Goal: Information Seeking & Learning: Learn about a topic

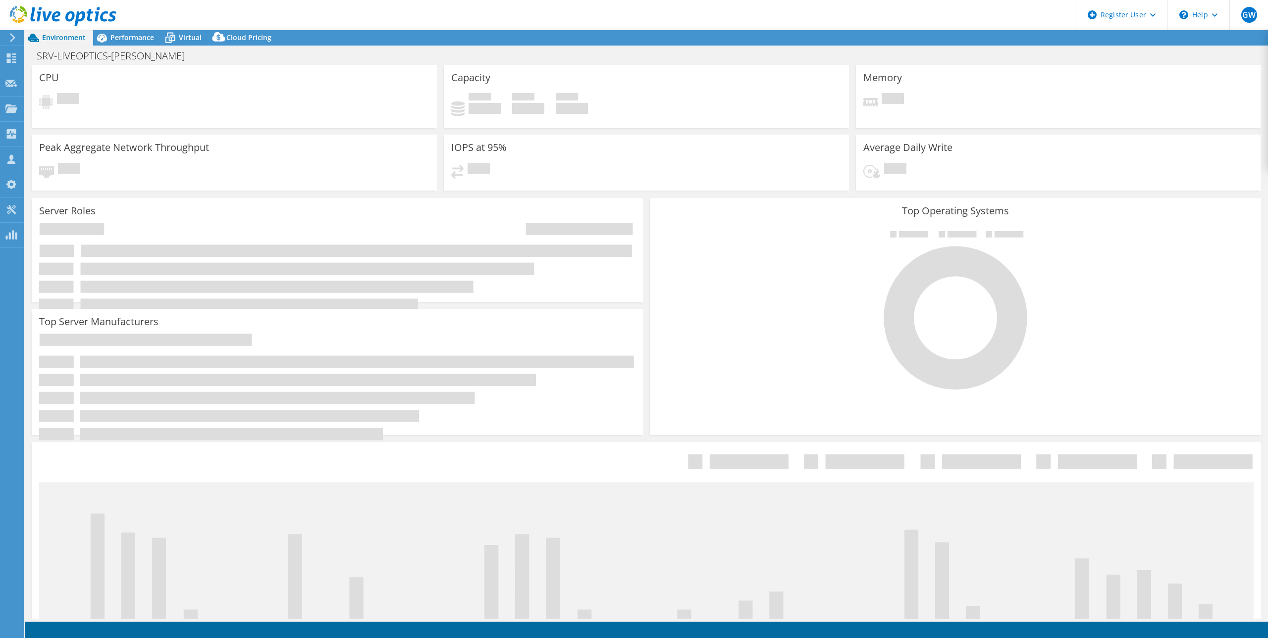
select select "EULondon"
select select "USD"
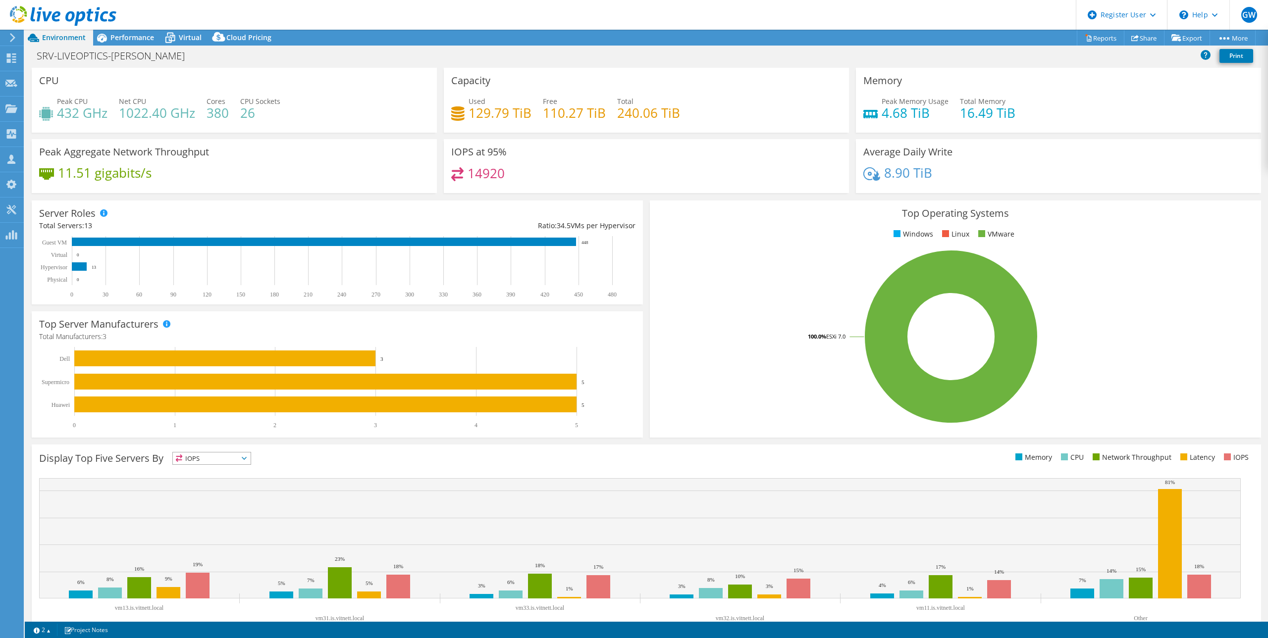
click at [134, 33] on span "Performance" at bounding box center [132, 37] width 44 height 9
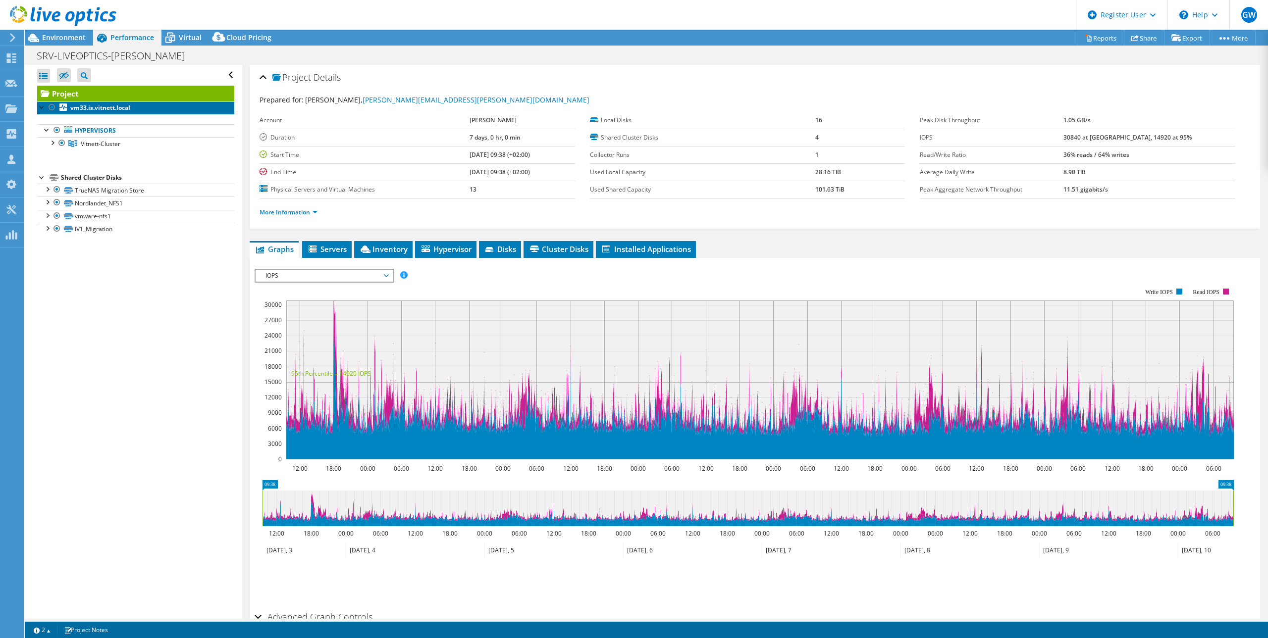
click at [91, 110] on b "vm33.is.vitnett.local" at bounding box center [100, 107] width 60 height 8
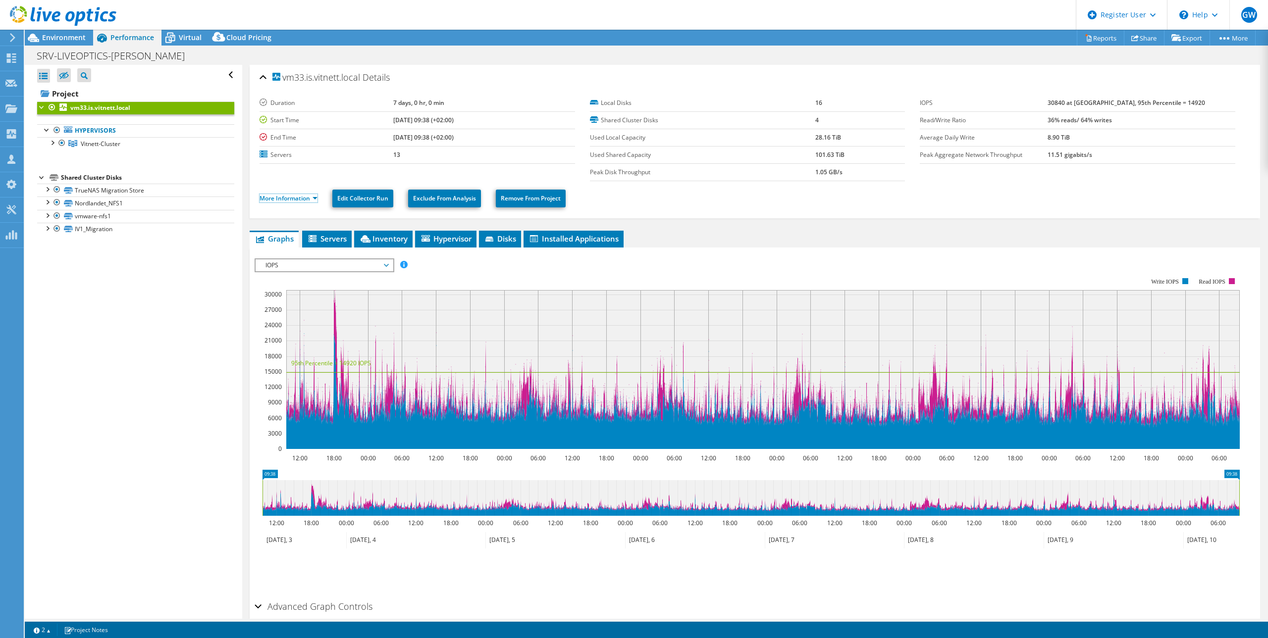
click at [306, 198] on link "More Information" at bounding box center [288, 198] width 58 height 8
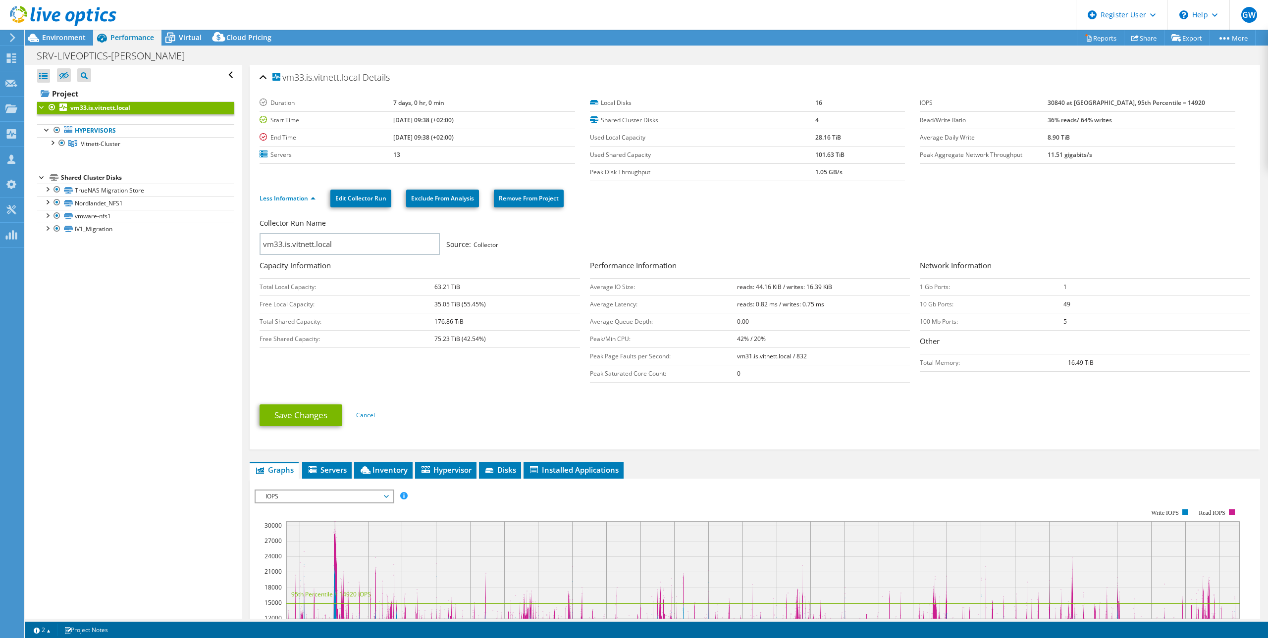
click at [119, 130] on link "Hypervisors" at bounding box center [135, 130] width 197 height 13
click at [94, 144] on span "Vitnett-Cluster" at bounding box center [101, 144] width 40 height 8
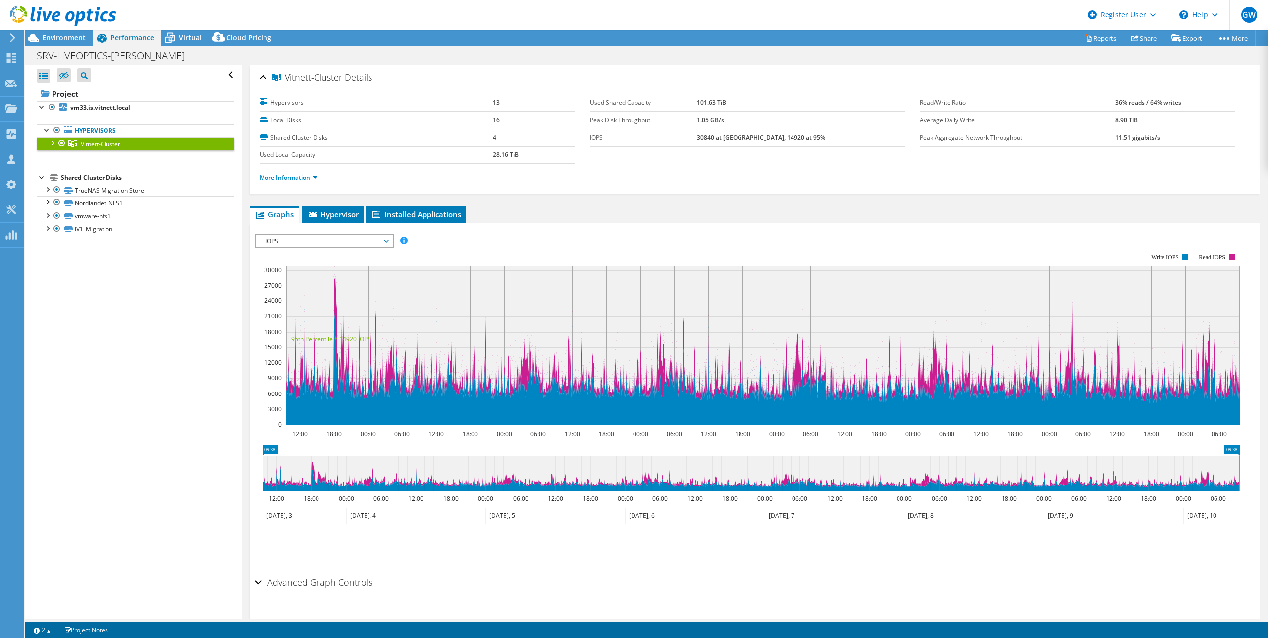
click at [268, 179] on link "More Information" at bounding box center [288, 177] width 58 height 8
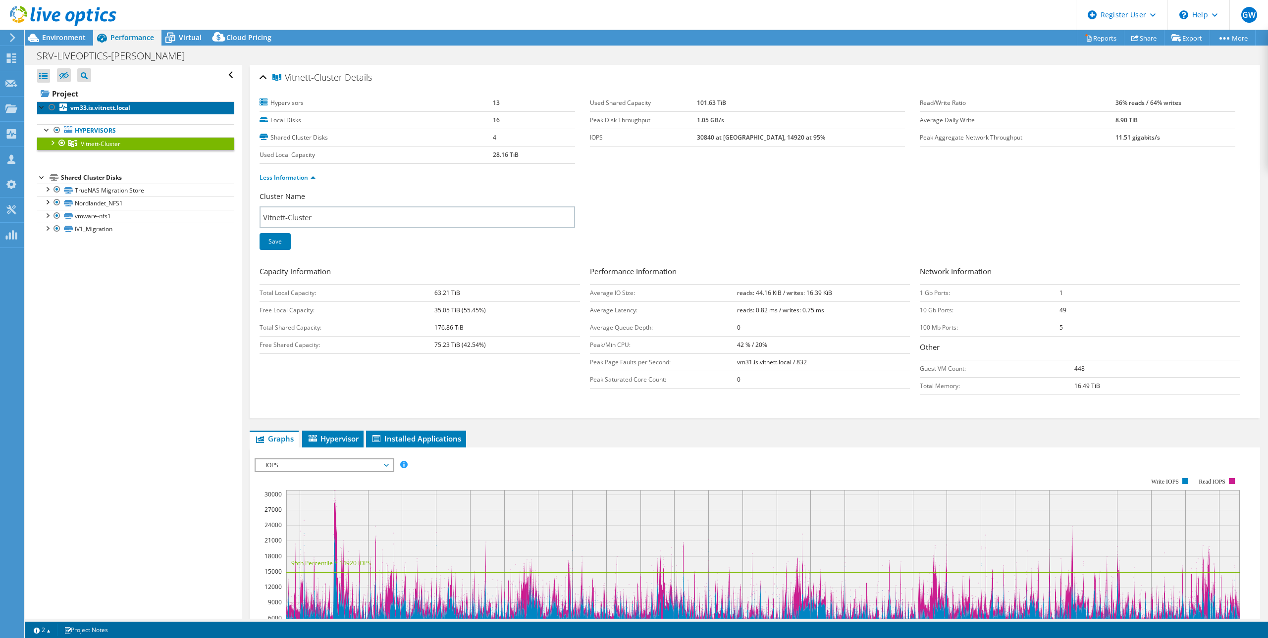
click at [85, 107] on b "vm33.is.vitnett.local" at bounding box center [100, 107] width 60 height 8
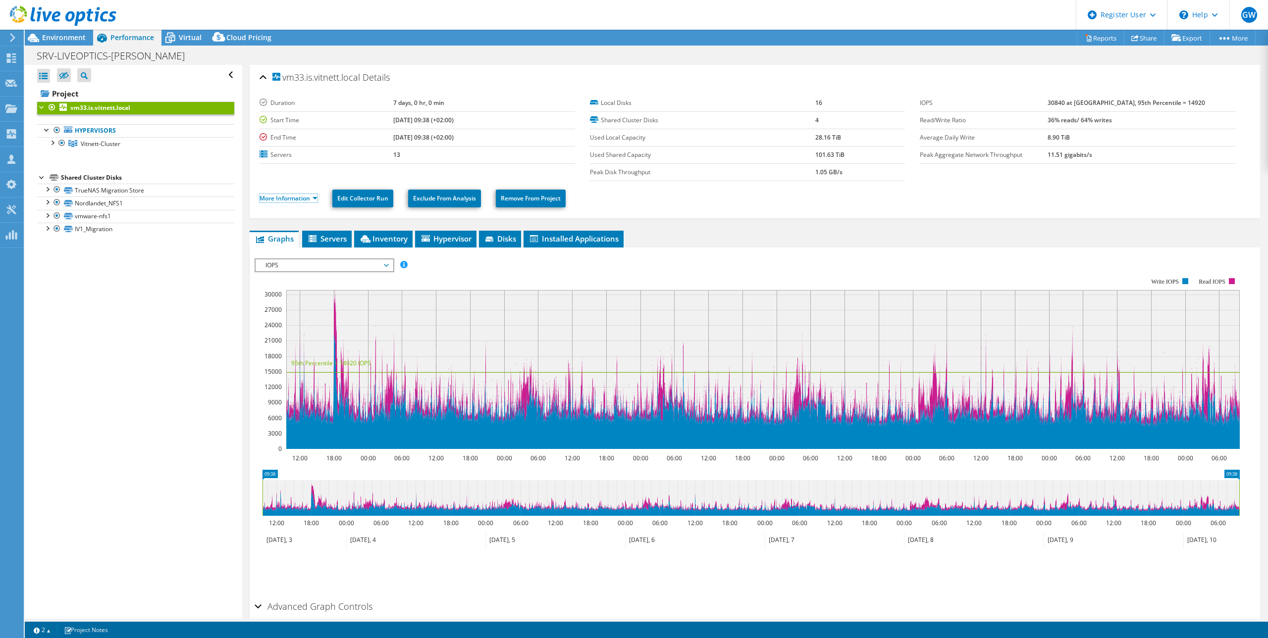
click at [287, 199] on link "More Information" at bounding box center [288, 198] width 58 height 8
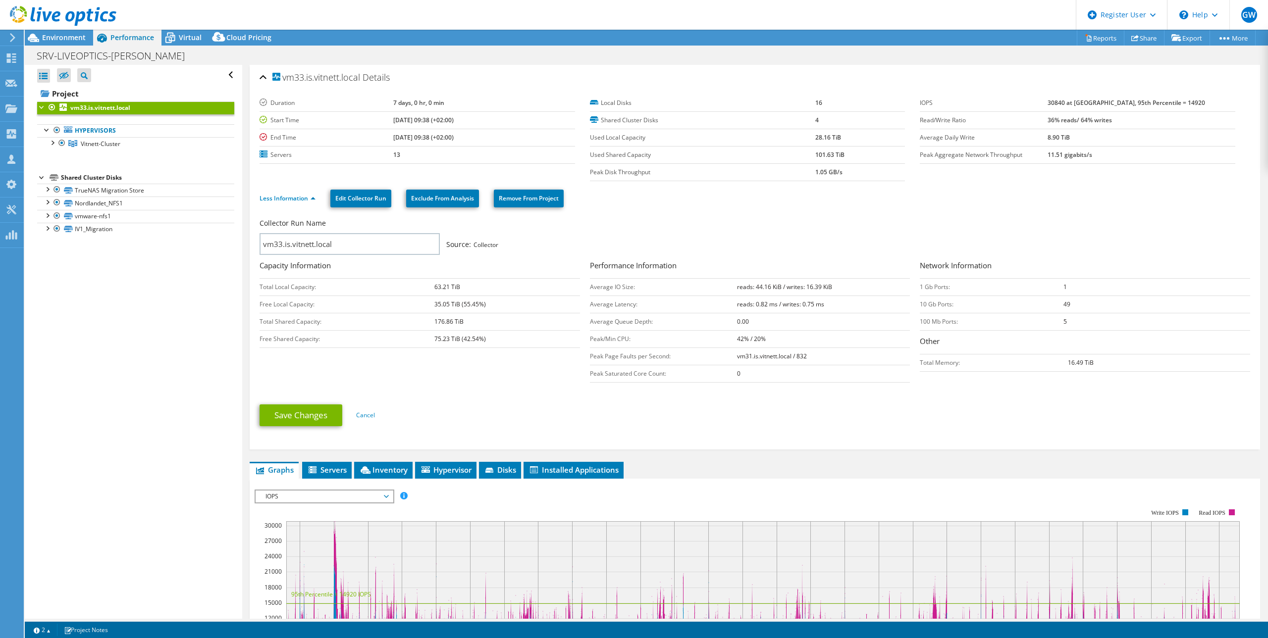
click at [169, 39] on icon at bounding box center [169, 37] width 17 height 17
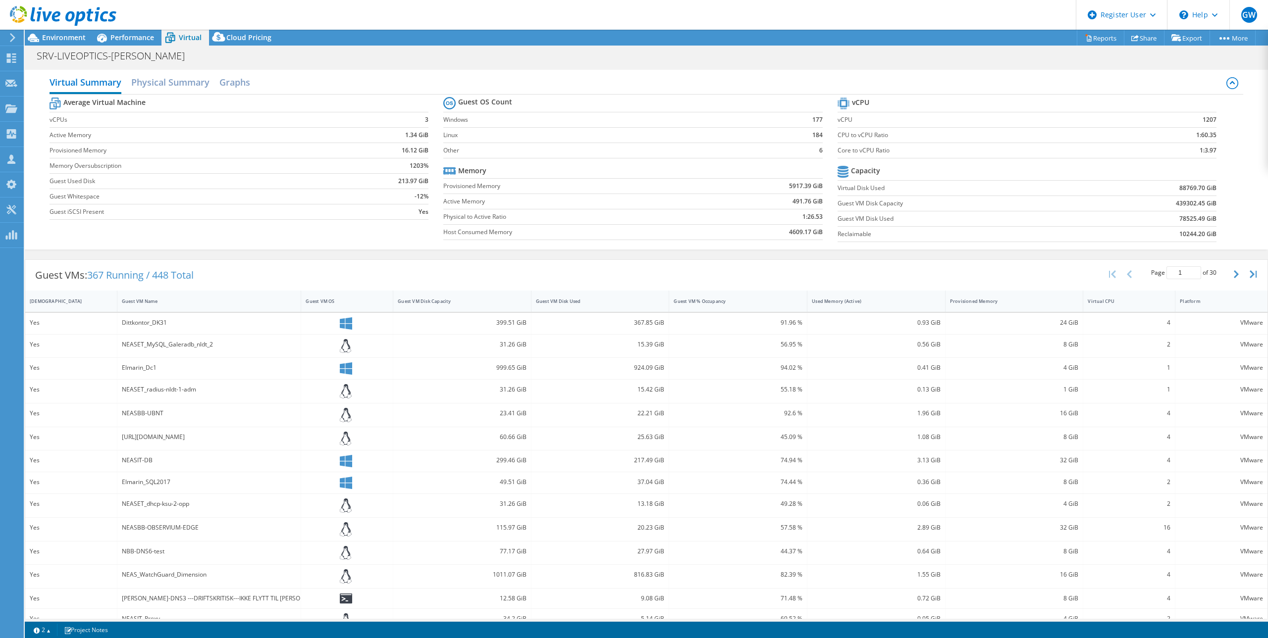
click at [195, 84] on h2 "Physical Summary" at bounding box center [170, 82] width 78 height 20
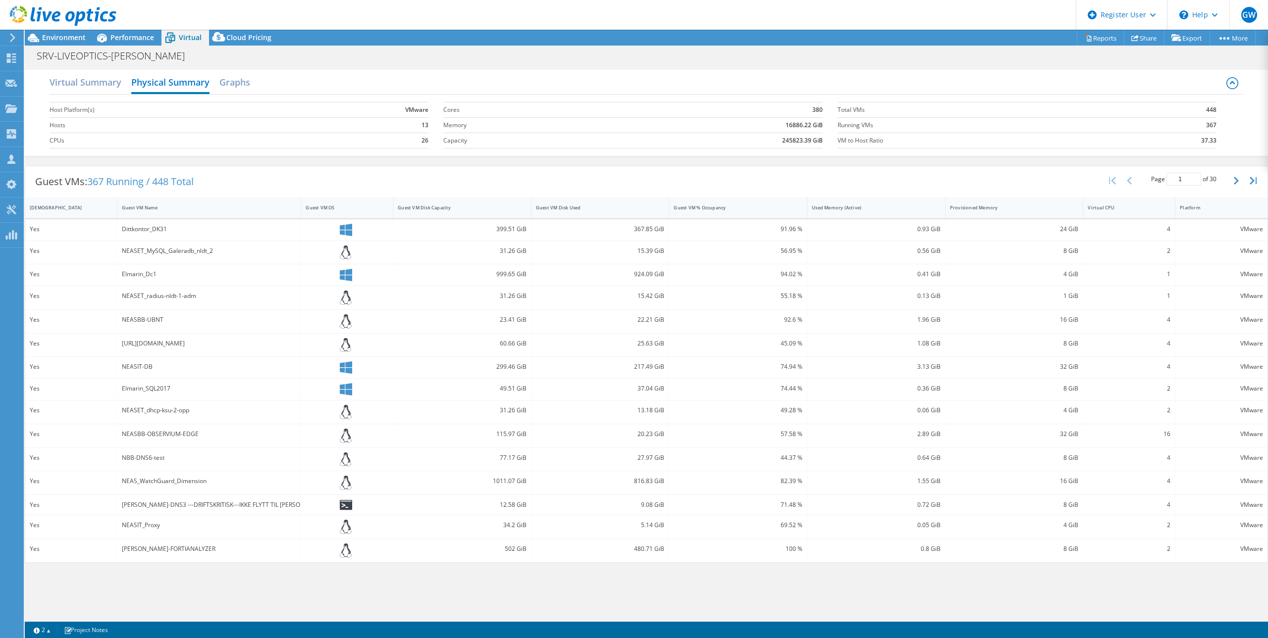
click at [138, 33] on span "Performance" at bounding box center [132, 37] width 44 height 9
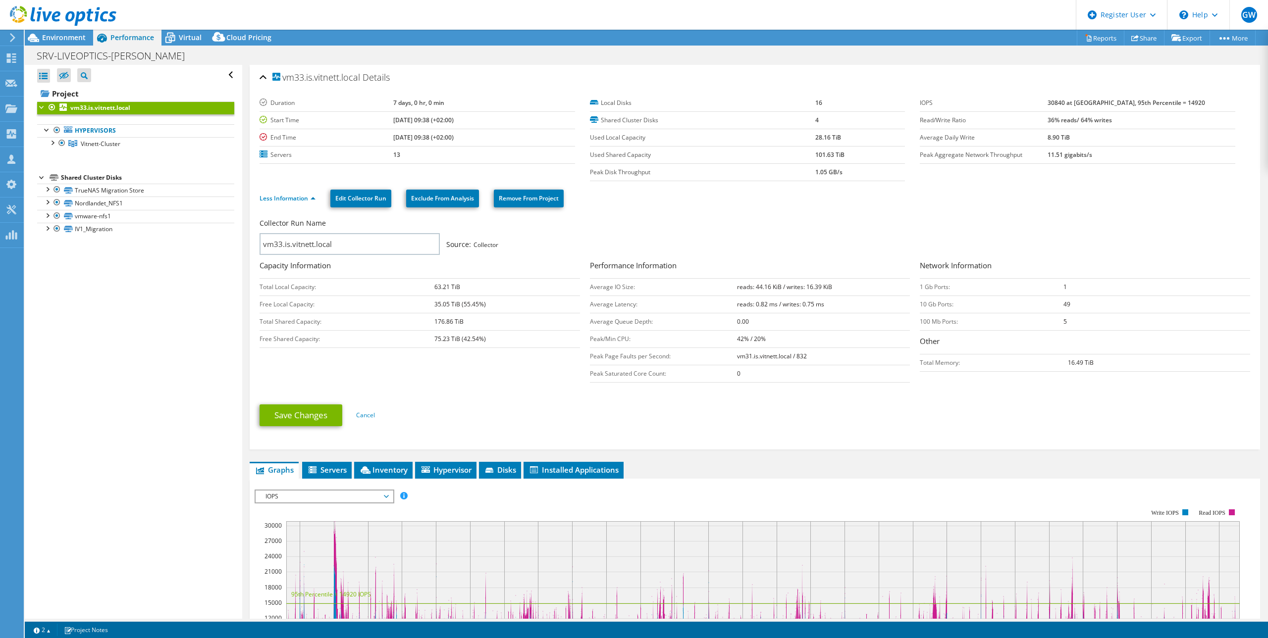
click at [389, 460] on div "vm33.is.vitnett.local Details Duration 7 days, 0 hr, 0 min Start Time [DATE] 09…" at bounding box center [754, 480] width 1025 height 831
click at [391, 472] on span "Inventory" at bounding box center [383, 470] width 49 height 10
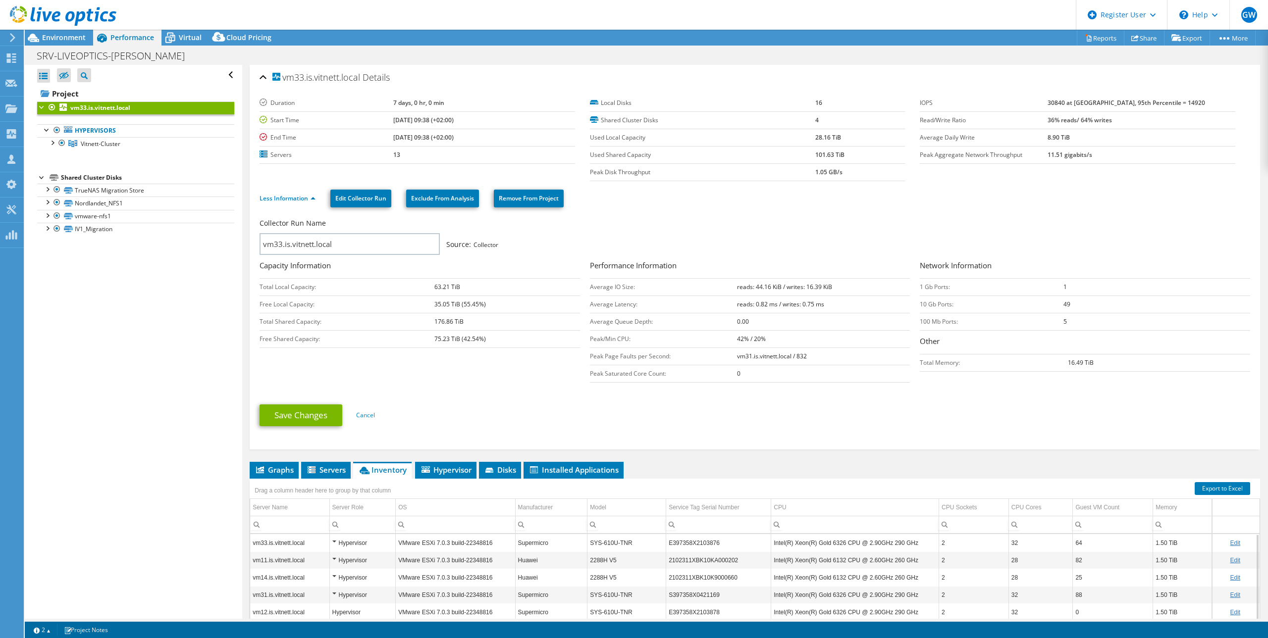
click at [431, 471] on span "Hypervisor" at bounding box center [445, 470] width 51 height 10
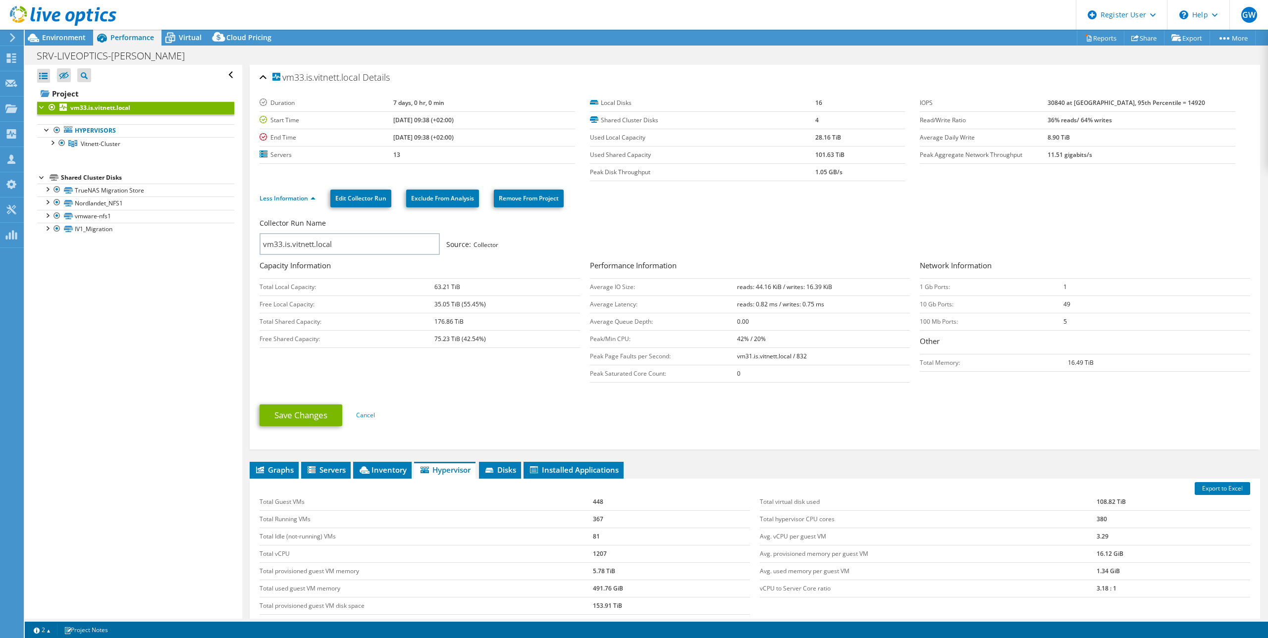
click at [70, 38] on span "Environment" at bounding box center [64, 37] width 44 height 9
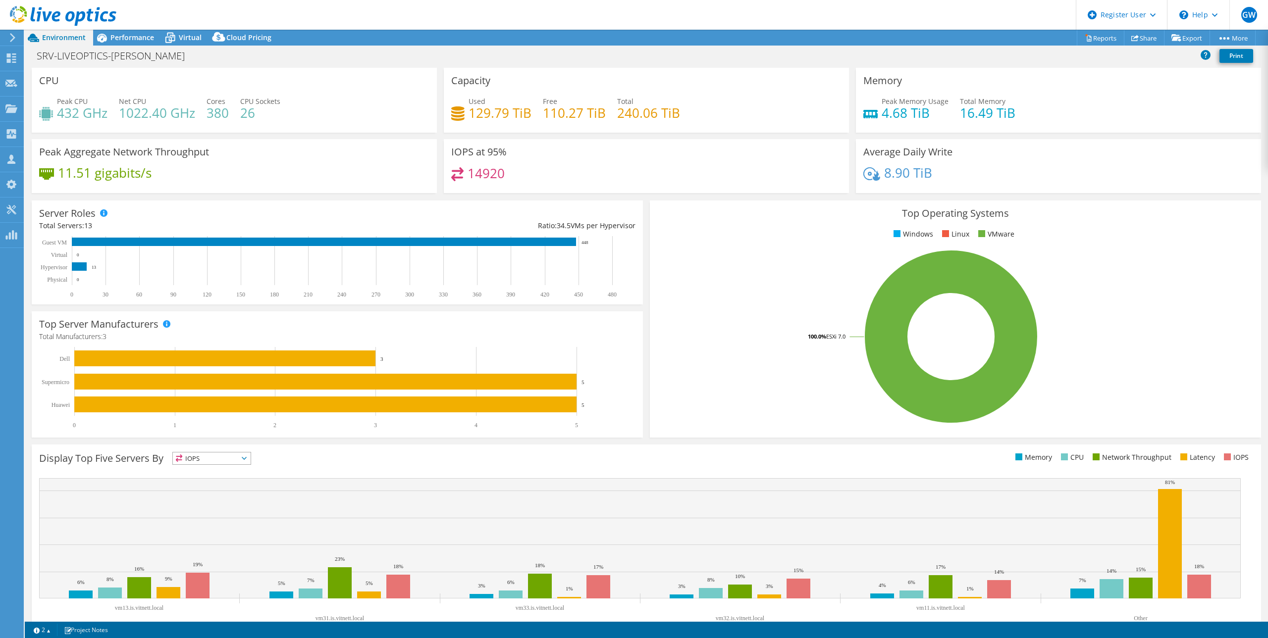
click at [138, 40] on span "Performance" at bounding box center [132, 37] width 44 height 9
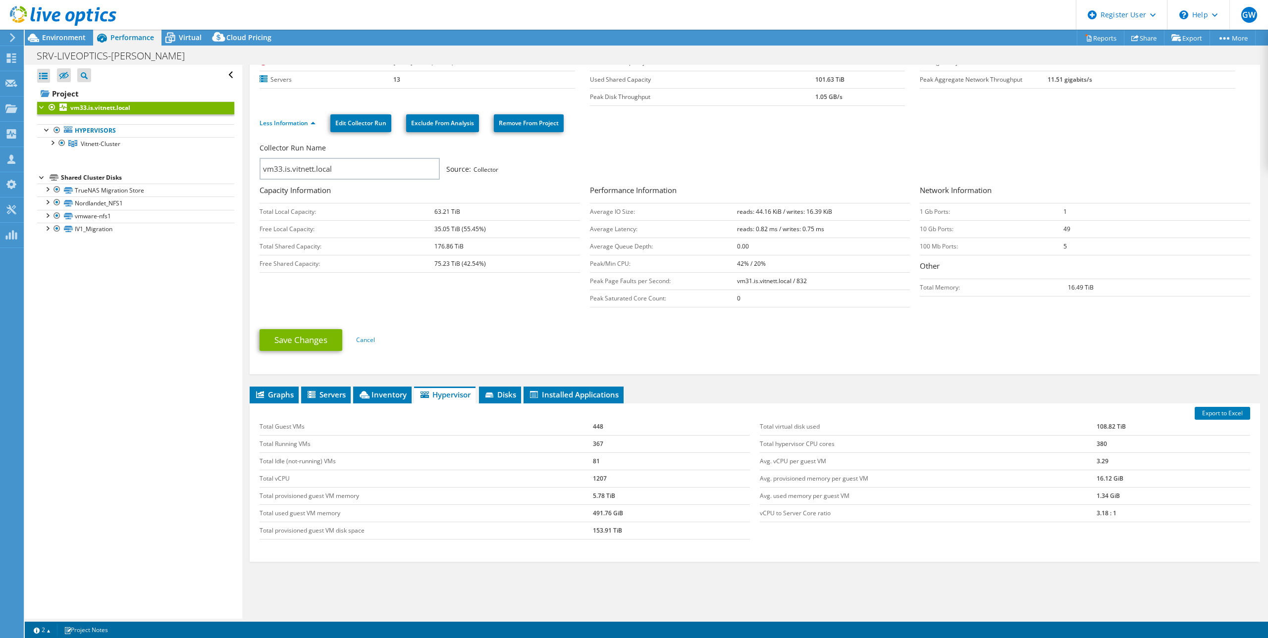
scroll to position [108, 0]
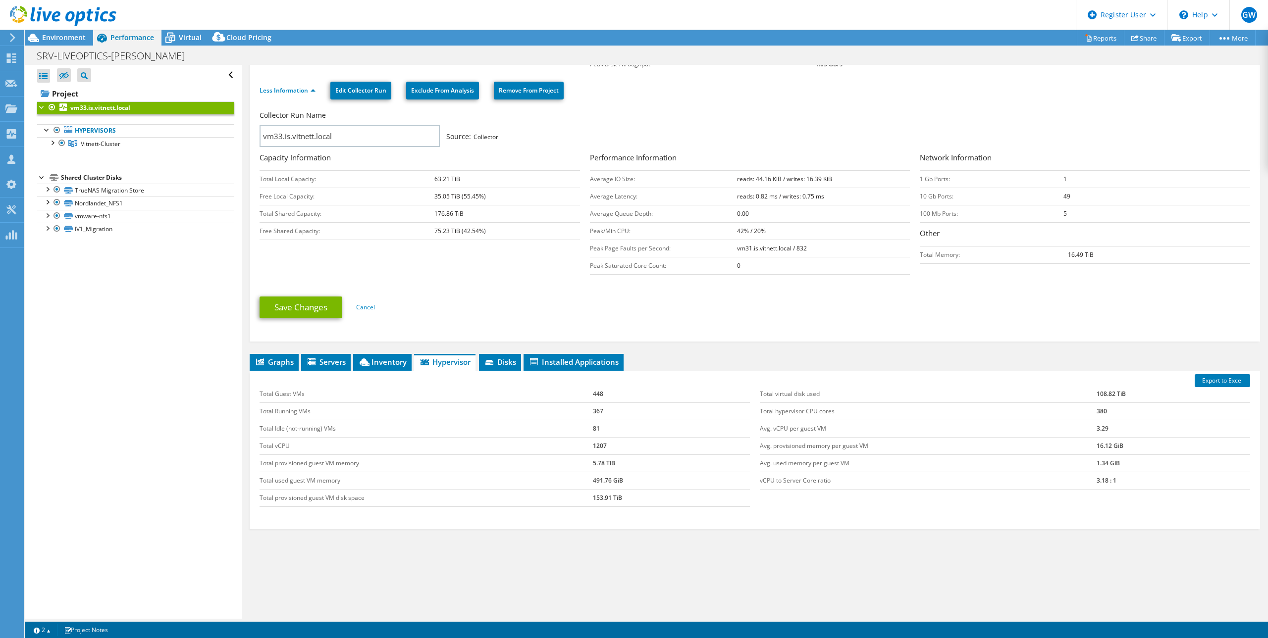
click at [392, 362] on span "Inventory" at bounding box center [382, 362] width 49 height 10
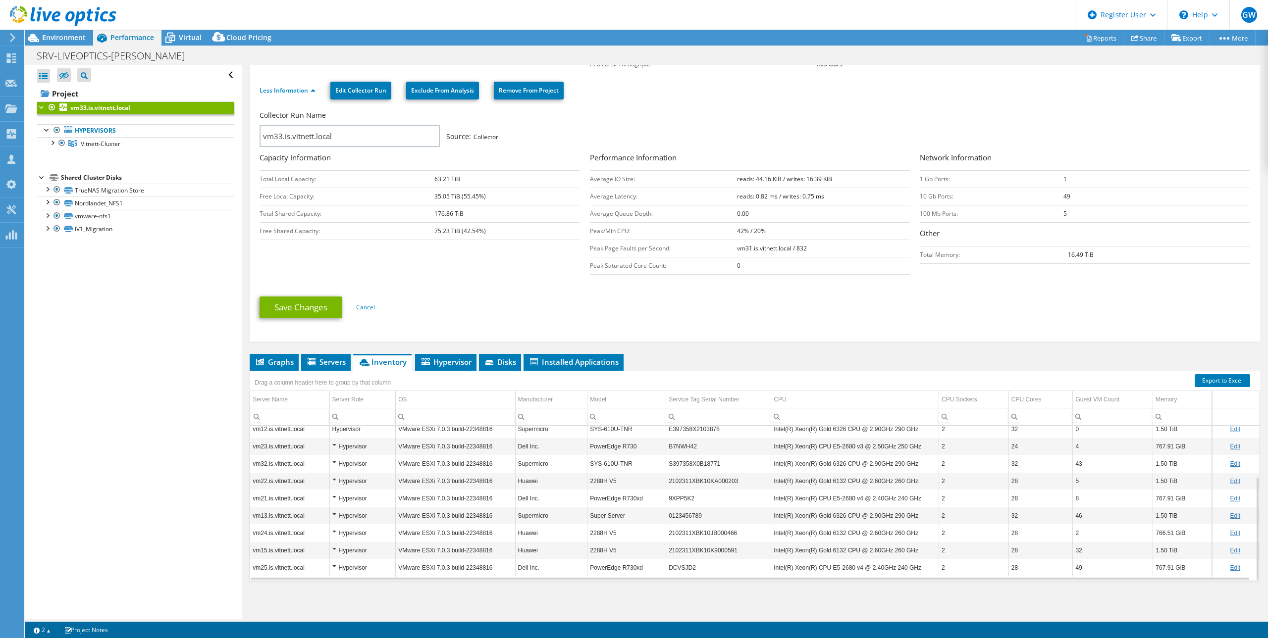
click at [540, 400] on div "Manufacturer" at bounding box center [535, 400] width 35 height 12
click at [607, 399] on td "Model" at bounding box center [626, 399] width 79 height 17
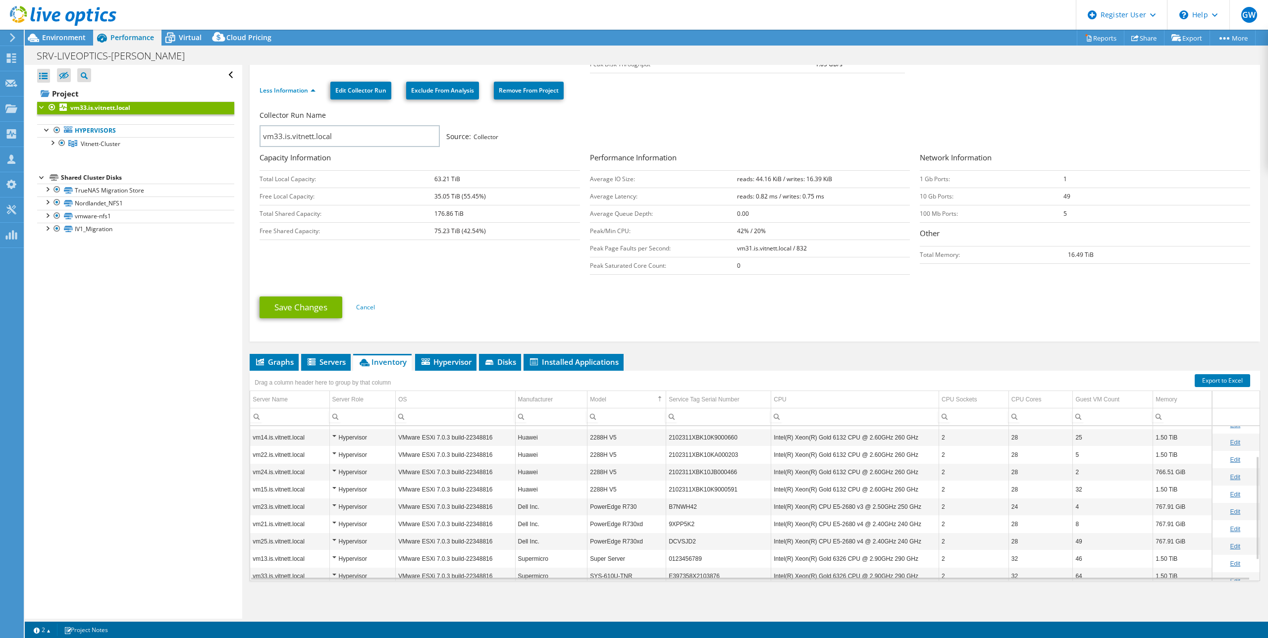
scroll to position [75, 0]
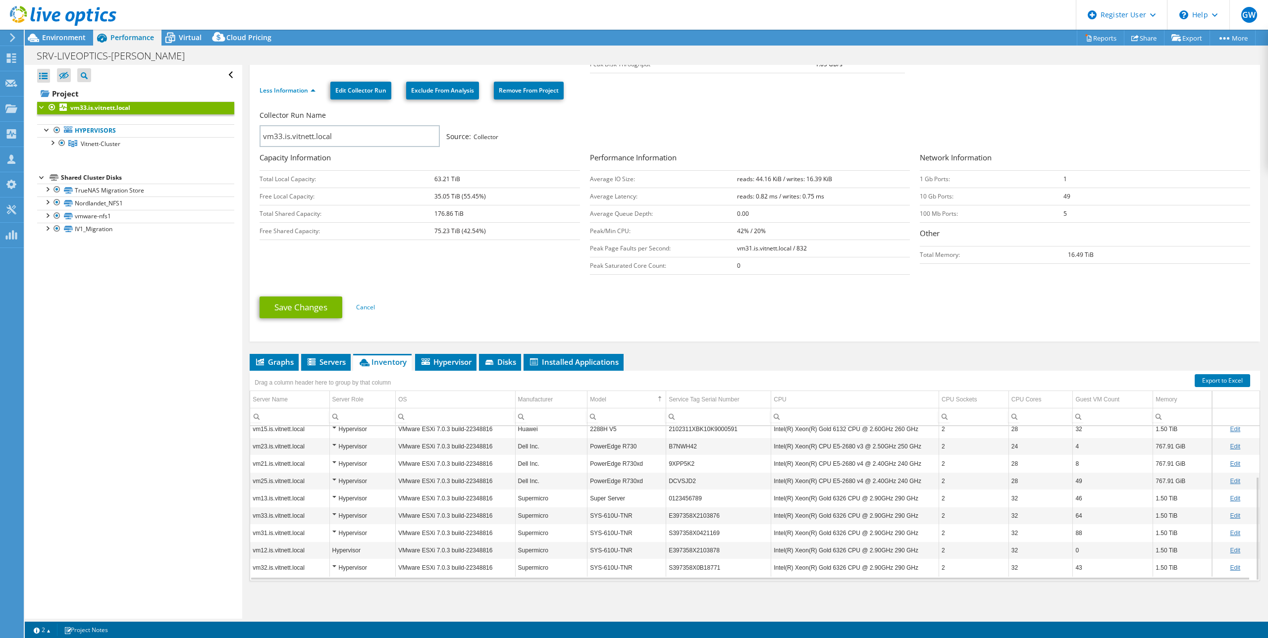
click at [1205, 381] on link "Export to Excel" at bounding box center [1221, 380] width 55 height 13
click at [51, 143] on div at bounding box center [52, 142] width 10 height 10
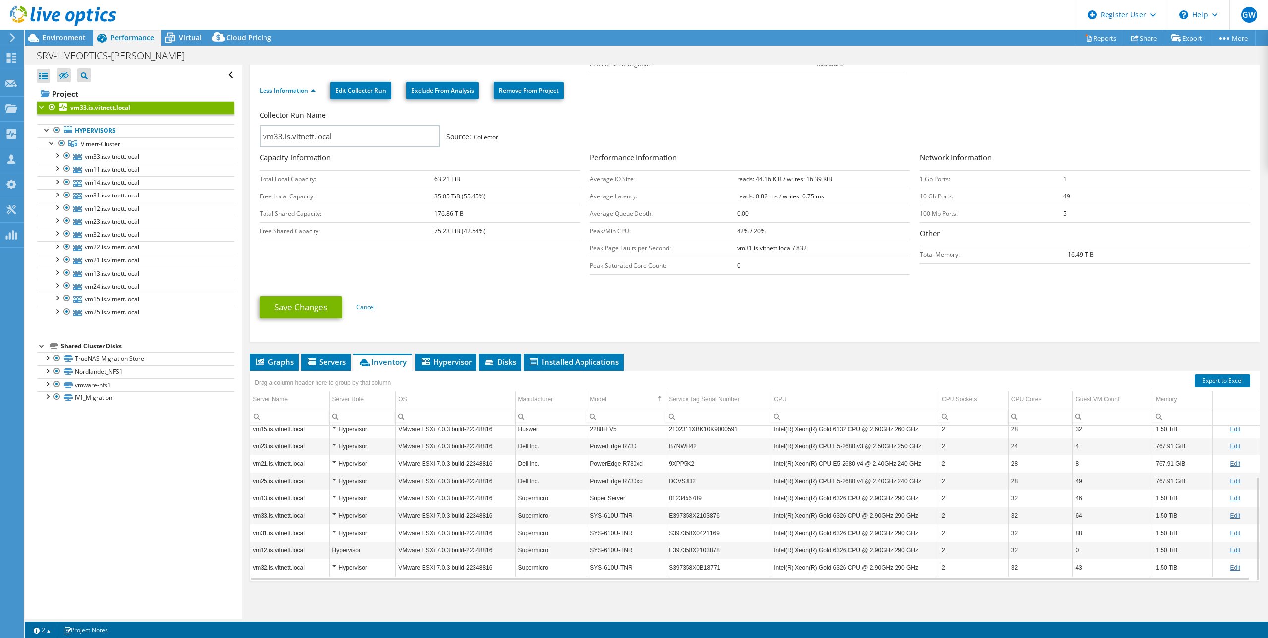
click at [61, 142] on div at bounding box center [62, 143] width 10 height 12
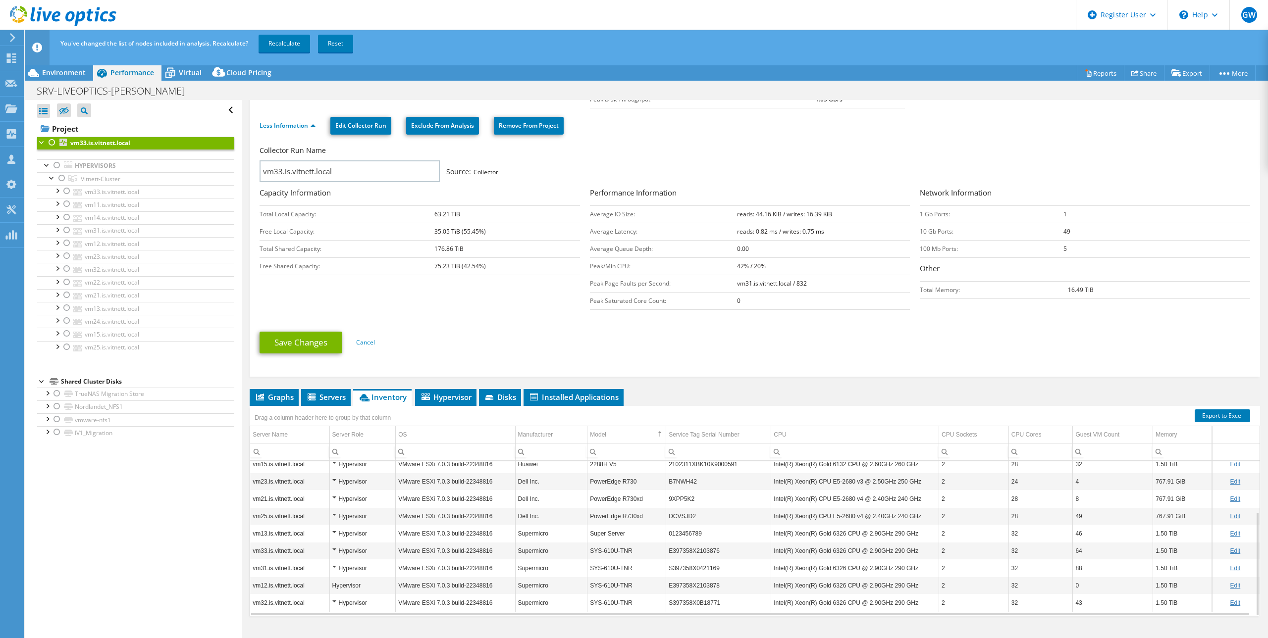
click at [66, 190] on div at bounding box center [67, 191] width 10 height 12
click at [65, 230] on div at bounding box center [67, 230] width 10 height 12
click at [66, 268] on div at bounding box center [67, 269] width 10 height 12
click at [291, 44] on link "Recalculate" at bounding box center [283, 44] width 51 height 18
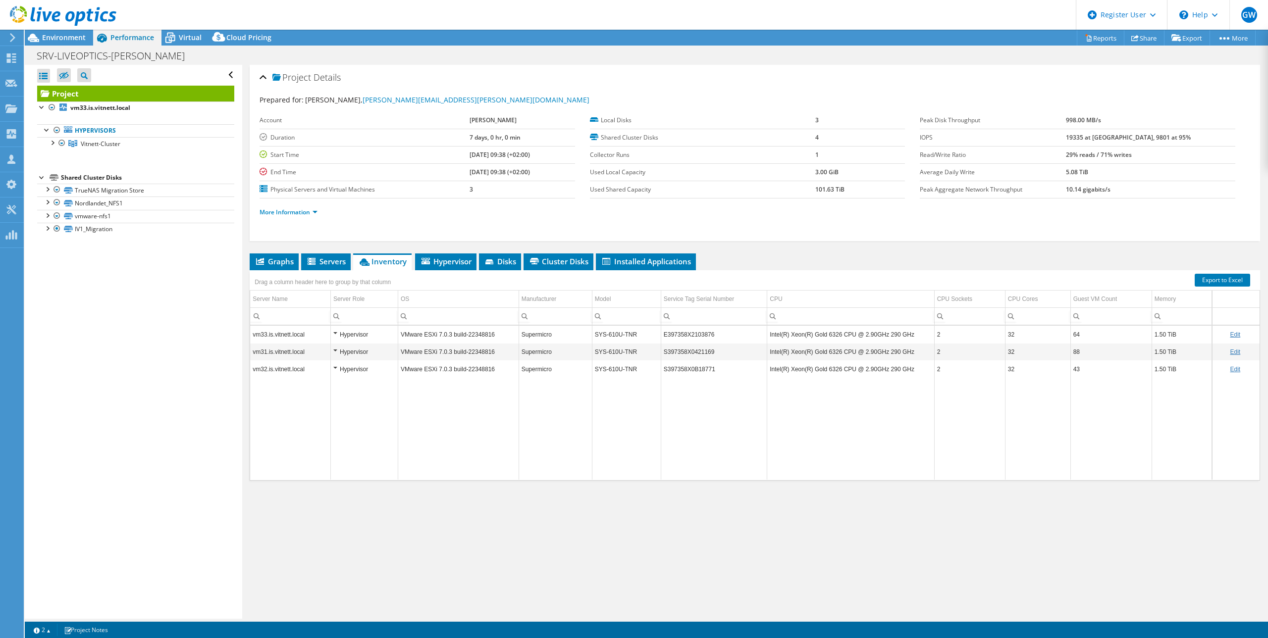
click at [268, 262] on span "Graphs" at bounding box center [273, 261] width 39 height 10
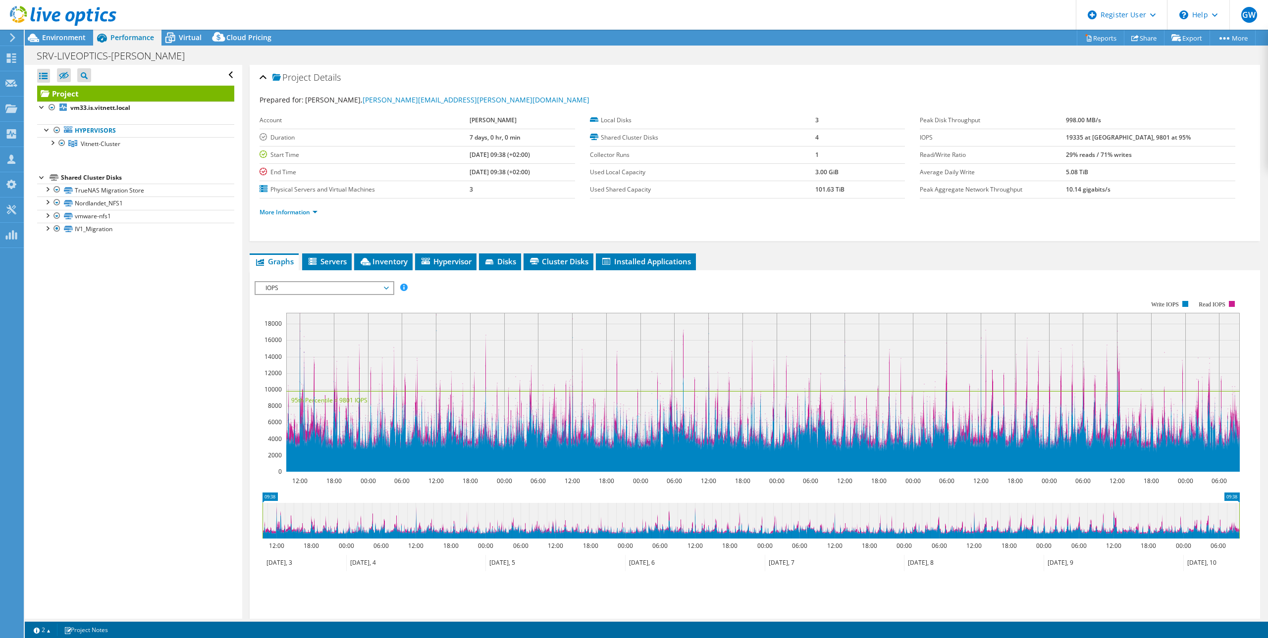
click at [284, 287] on span "IOPS" at bounding box center [323, 288] width 127 height 12
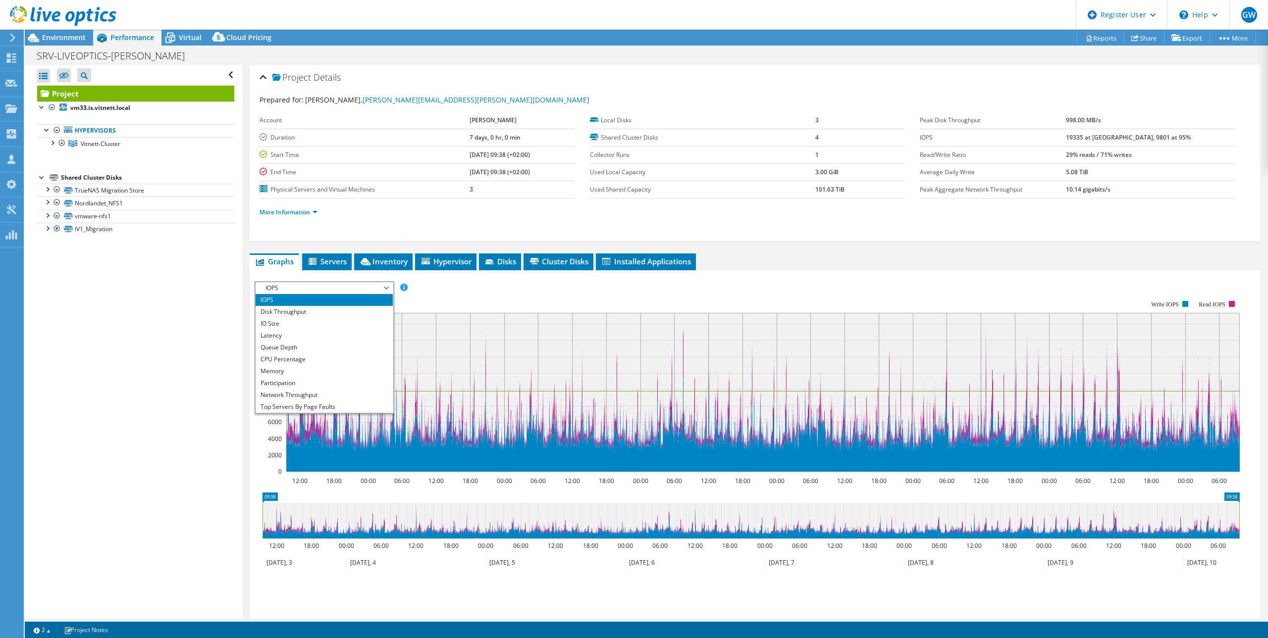
click at [283, 359] on li "CPU Percentage" at bounding box center [323, 360] width 137 height 12
